Goal: Use online tool/utility: Utilize a website feature to perform a specific function

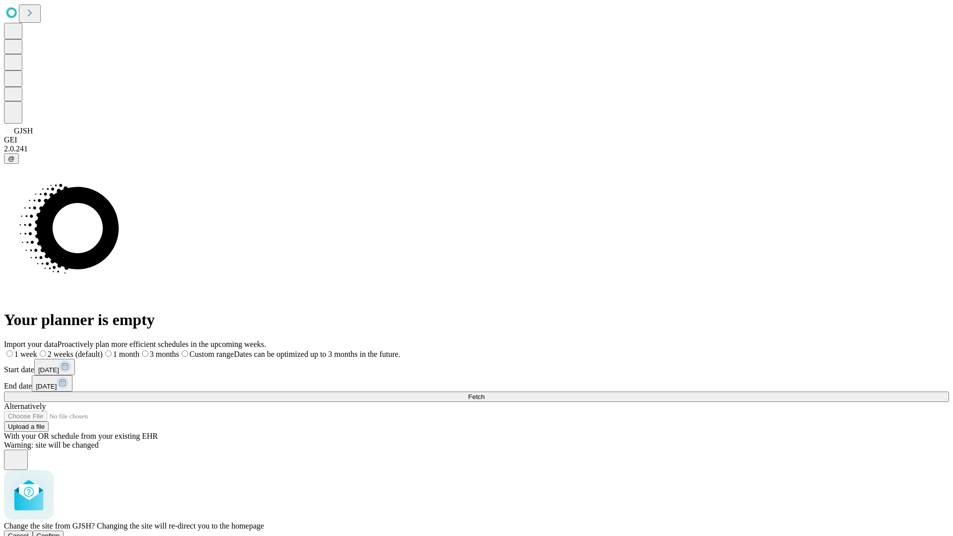
click at [60, 532] on span "Confirm" at bounding box center [48, 535] width 23 height 7
click at [31, 350] on label "1 week" at bounding box center [17, 354] width 27 height 8
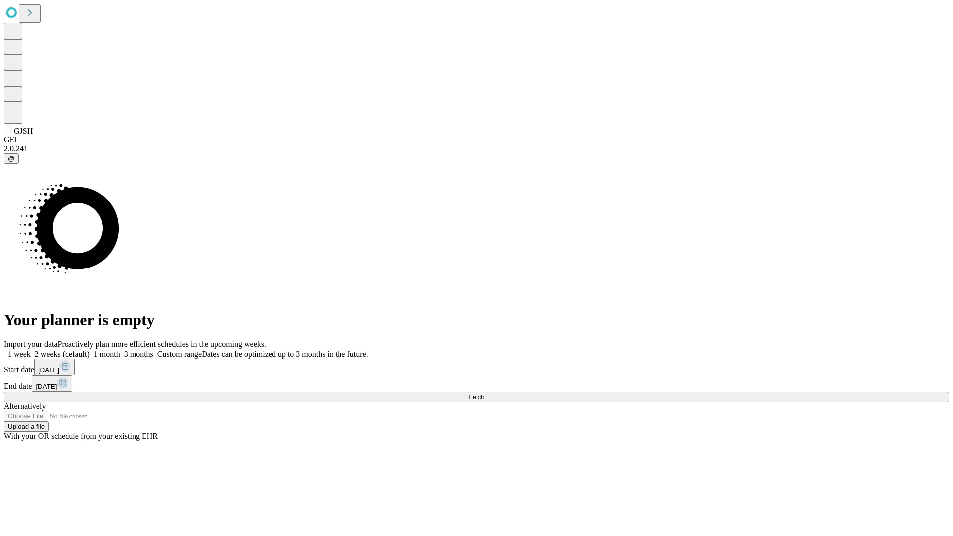
click at [485, 393] on span "Fetch" at bounding box center [476, 396] width 16 height 7
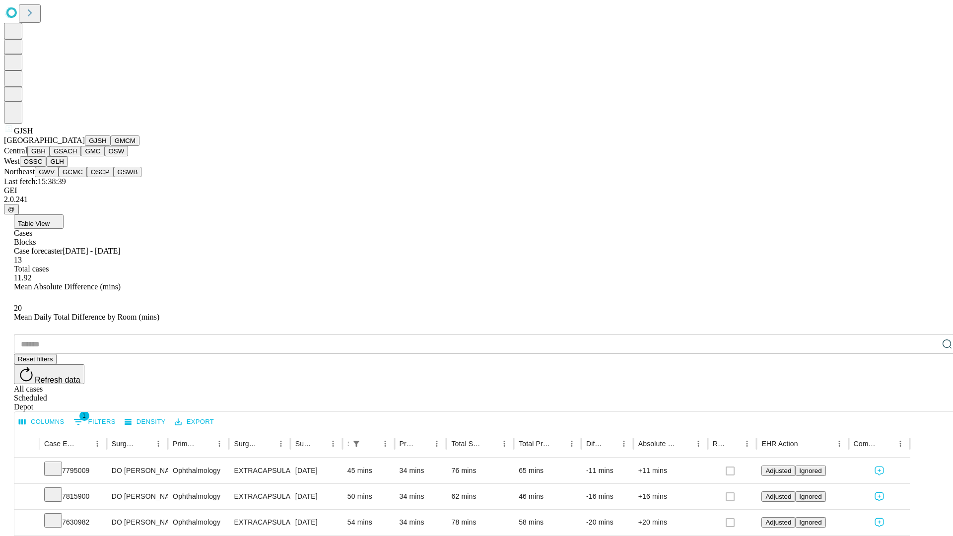
click at [111, 146] on button "GMCM" at bounding box center [125, 141] width 29 height 10
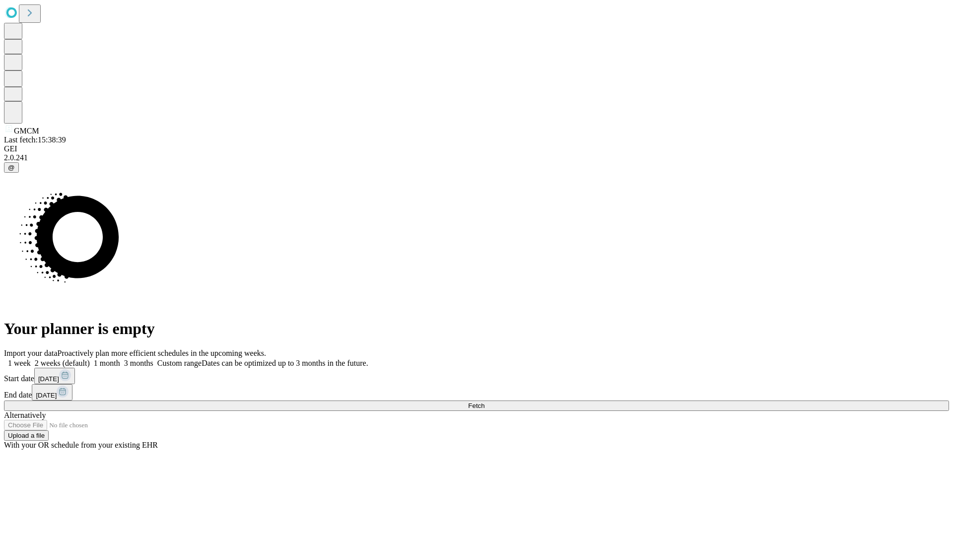
click at [485, 402] on span "Fetch" at bounding box center [476, 405] width 16 height 7
click at [31, 359] on label "1 week" at bounding box center [17, 363] width 27 height 8
click at [485, 402] on span "Fetch" at bounding box center [476, 405] width 16 height 7
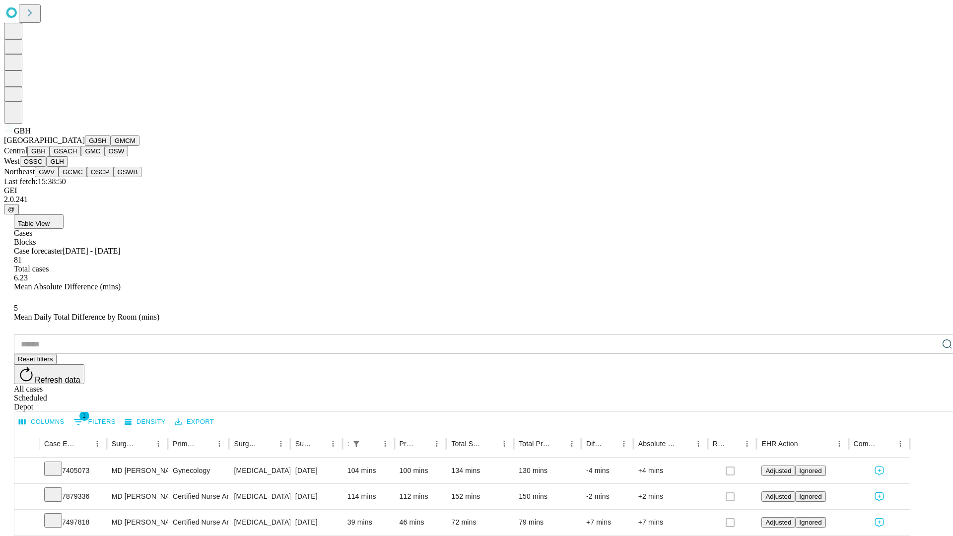
click at [77, 156] on button "GSACH" at bounding box center [65, 151] width 31 height 10
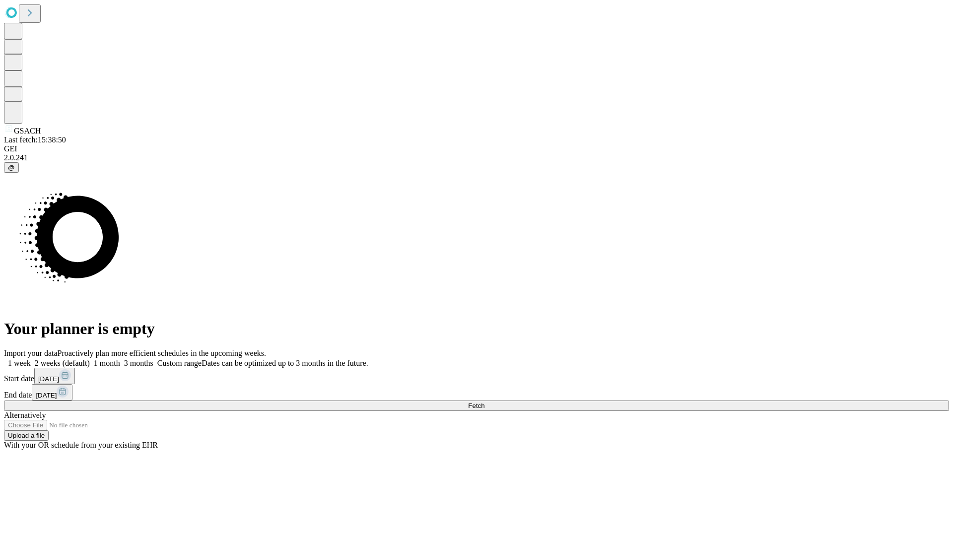
click at [31, 359] on label "1 week" at bounding box center [17, 363] width 27 height 8
click at [485, 402] on span "Fetch" at bounding box center [476, 405] width 16 height 7
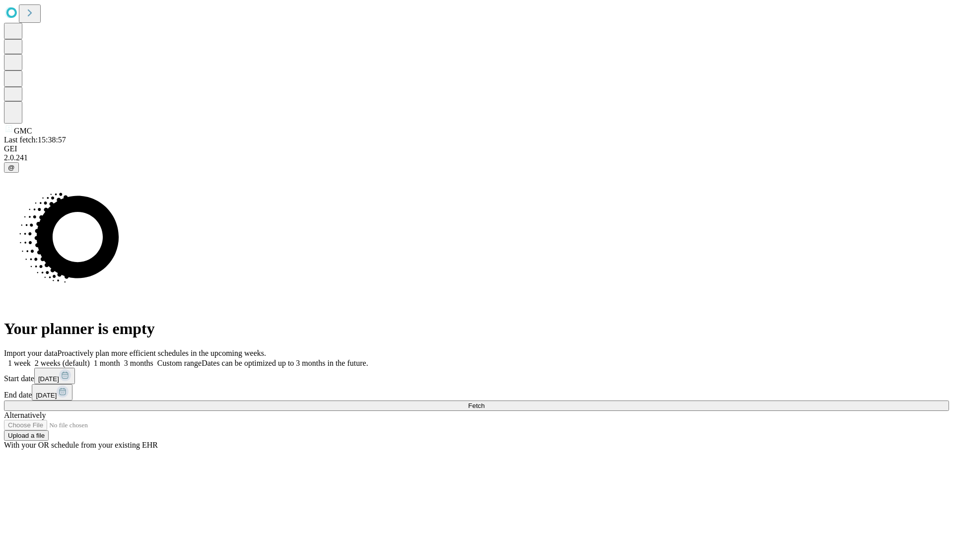
click at [31, 359] on label "1 week" at bounding box center [17, 363] width 27 height 8
click at [485, 402] on span "Fetch" at bounding box center [476, 405] width 16 height 7
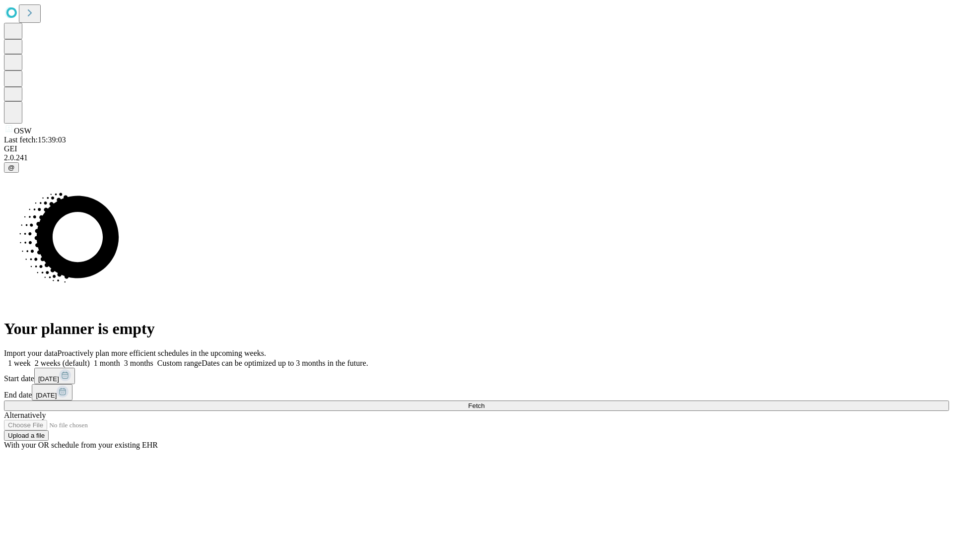
click at [31, 359] on label "1 week" at bounding box center [17, 363] width 27 height 8
click at [485, 402] on span "Fetch" at bounding box center [476, 405] width 16 height 7
click at [31, 359] on label "1 week" at bounding box center [17, 363] width 27 height 8
click at [485, 402] on span "Fetch" at bounding box center [476, 405] width 16 height 7
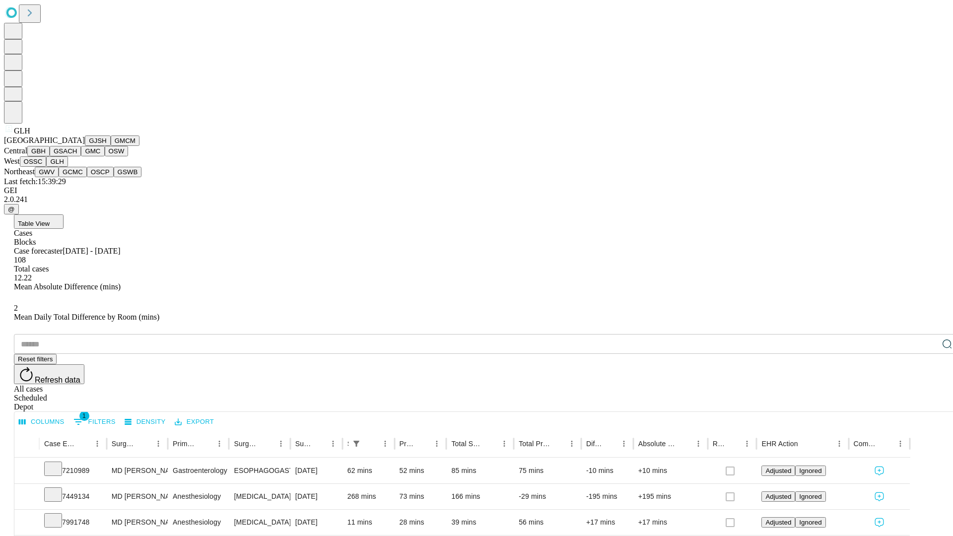
click at [59, 177] on button "GWV" at bounding box center [47, 172] width 24 height 10
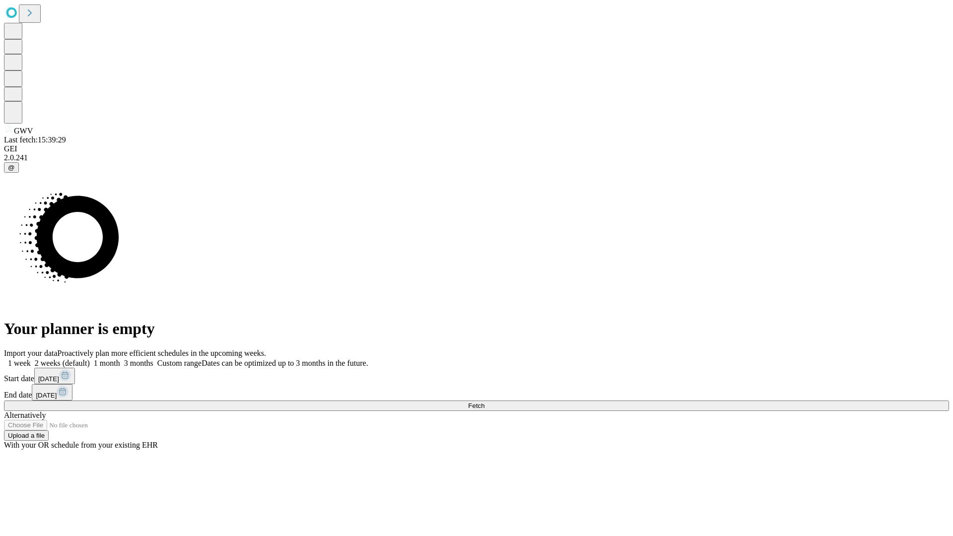
click at [31, 359] on label "1 week" at bounding box center [17, 363] width 27 height 8
click at [485, 402] on span "Fetch" at bounding box center [476, 405] width 16 height 7
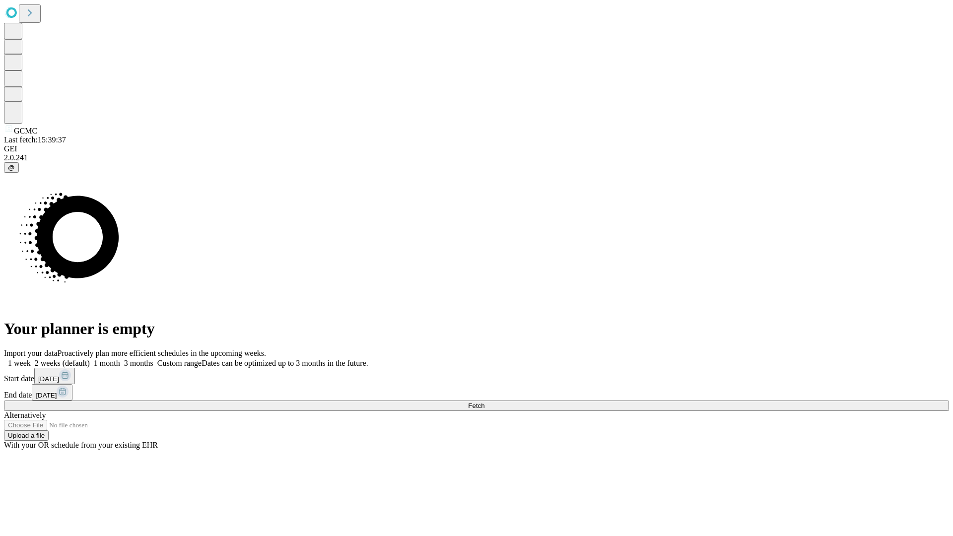
click at [31, 359] on label "1 week" at bounding box center [17, 363] width 27 height 8
click at [485, 402] on span "Fetch" at bounding box center [476, 405] width 16 height 7
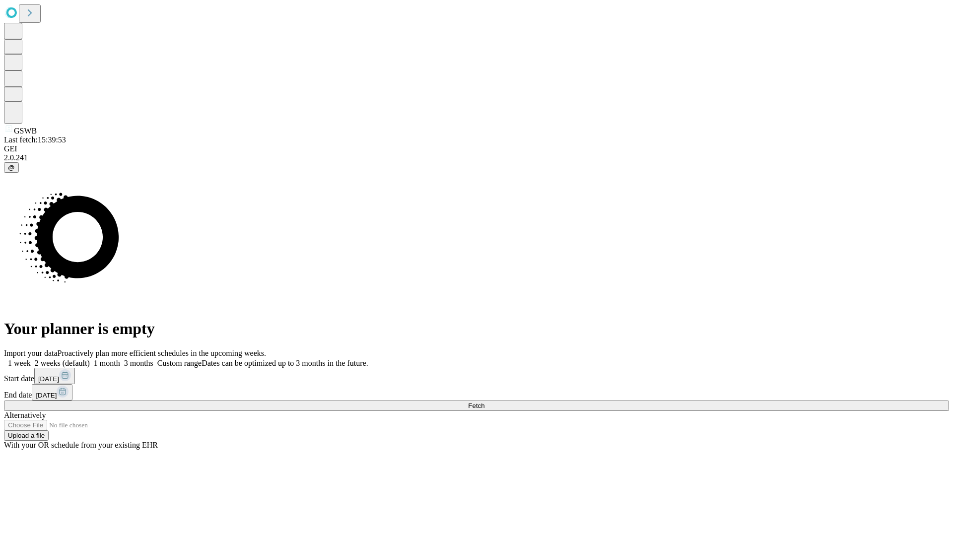
click at [31, 359] on label "1 week" at bounding box center [17, 363] width 27 height 8
click at [485, 402] on span "Fetch" at bounding box center [476, 405] width 16 height 7
